Goal: Task Accomplishment & Management: Complete application form

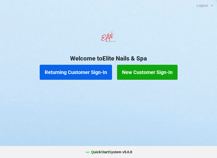
click at [150, 78] on button "New Customer Sign-In" at bounding box center [147, 72] width 60 height 15
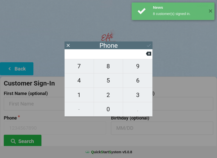
click at [79, 69] on span "7" at bounding box center [78, 66] width 29 height 11
type input "7"
click at [81, 95] on span "1" at bounding box center [78, 95] width 29 height 11
type input "71"
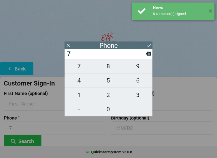
type input "71"
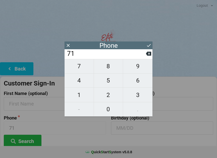
click at [107, 68] on span "8" at bounding box center [108, 66] width 29 height 11
type input "718"
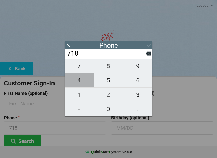
click at [78, 84] on span "4" at bounding box center [78, 80] width 29 height 11
type input "7184"
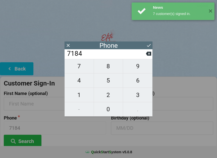
click at [79, 98] on span "1" at bounding box center [78, 95] width 29 height 11
type input "71841"
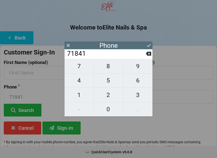
scroll to position [37, 0]
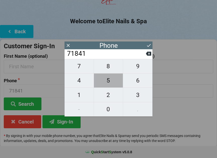
click at [107, 83] on span "5" at bounding box center [108, 80] width 29 height 11
type input "718415"
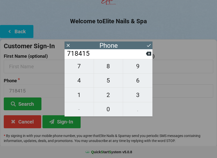
click at [136, 67] on span "9" at bounding box center [137, 66] width 29 height 11
type input "7184159"
click at [80, 71] on span "7" at bounding box center [78, 66] width 29 height 11
type input "71841597"
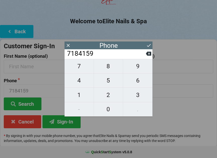
type input "71841597"
click at [140, 93] on span "3" at bounding box center [137, 95] width 29 height 11
type input "718415973"
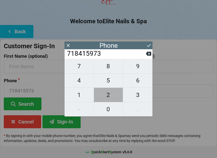
click at [110, 97] on span "2" at bounding box center [108, 95] width 29 height 11
type input "7184159732"
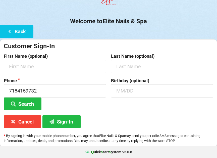
click at [182, 115] on div "Customer Sign-In First Name (optional) Last Name (optional) Phone [PHONE_NUMBER…" at bounding box center [108, 93] width 217 height 108
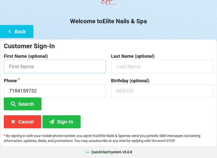
click at [55, 70] on input "text" at bounding box center [55, 66] width 102 height 13
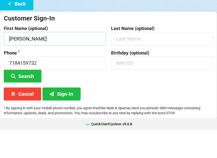
type input "[PERSON_NAME]"
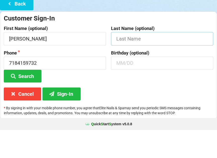
click at [149, 60] on input "text" at bounding box center [162, 66] width 102 height 13
type input "Pilo"
click at [152, 85] on input "text" at bounding box center [162, 91] width 102 height 13
type input "12/16"
click at [83, 42] on div "Customer Sign-In" at bounding box center [108, 46] width 209 height 8
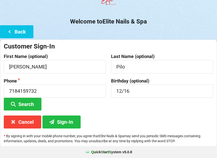
click at [65, 118] on button "Sign-In" at bounding box center [61, 122] width 38 height 13
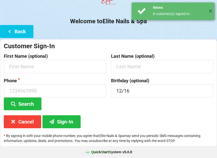
scroll to position [0, 0]
